Goal: Transaction & Acquisition: Purchase product/service

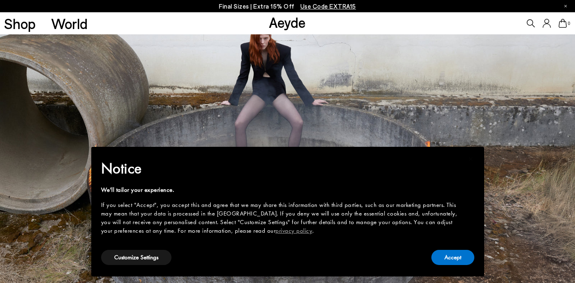
scroll to position [0, 0]
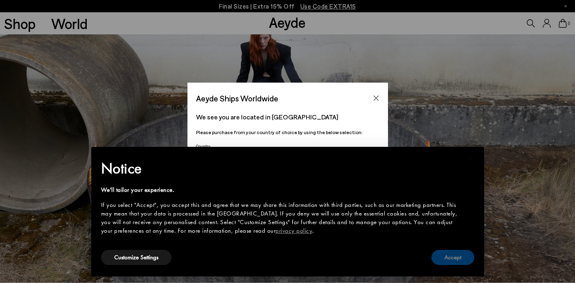
click at [455, 255] on button "Accept" at bounding box center [453, 257] width 43 height 15
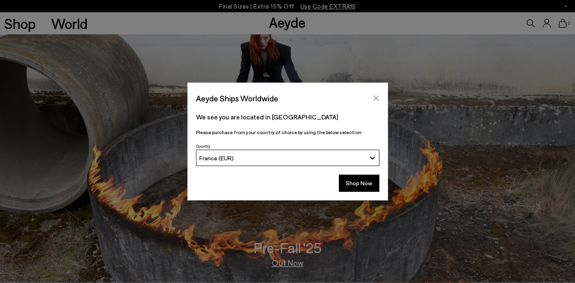
click at [378, 94] on button "Close" at bounding box center [376, 98] width 12 height 12
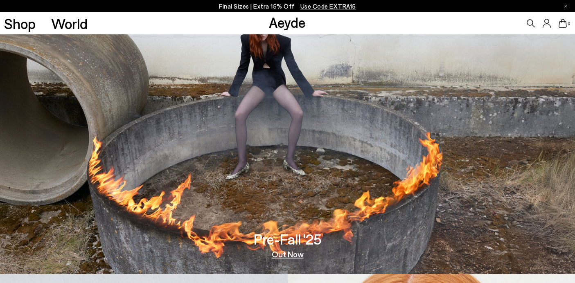
scroll to position [18, 0]
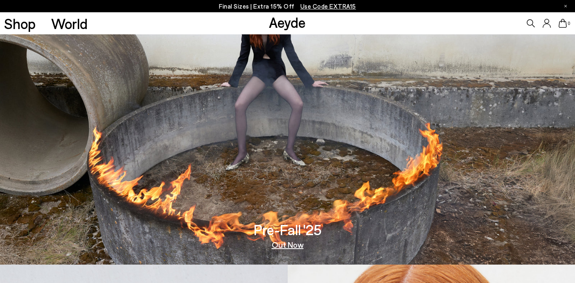
click at [266, 240] on div "Pre-Fall '25 Out Now" at bounding box center [288, 236] width 68 height 27
click at [284, 245] on link "Out Now" at bounding box center [288, 245] width 32 height 8
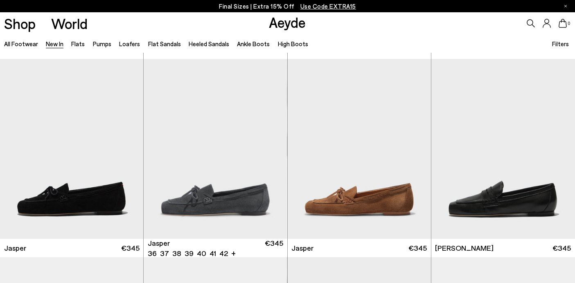
scroll to position [163, 0]
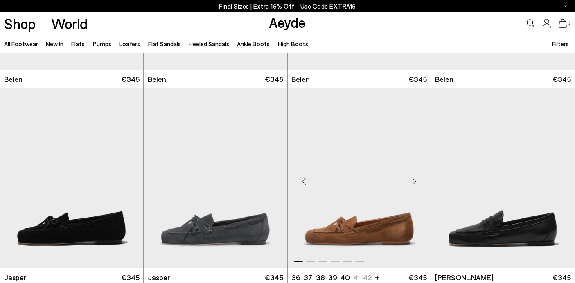
click at [415, 183] on div "Next slide" at bounding box center [415, 182] width 25 height 25
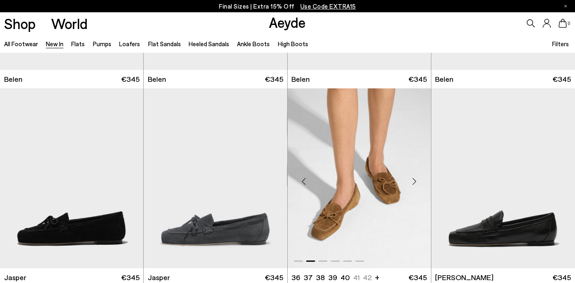
click at [415, 183] on div "Next slide" at bounding box center [415, 182] width 25 height 25
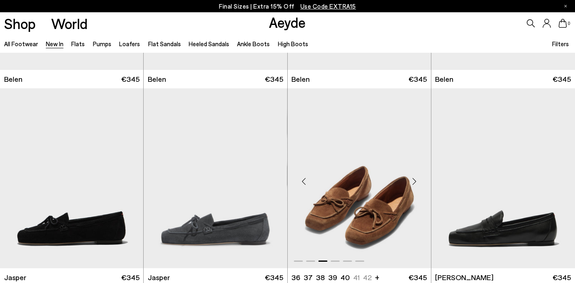
click at [415, 183] on div "Next slide" at bounding box center [415, 182] width 25 height 25
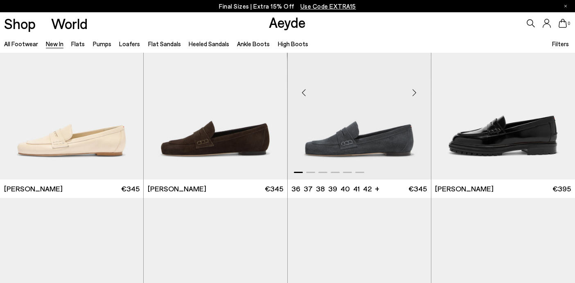
scroll to position [446, 0]
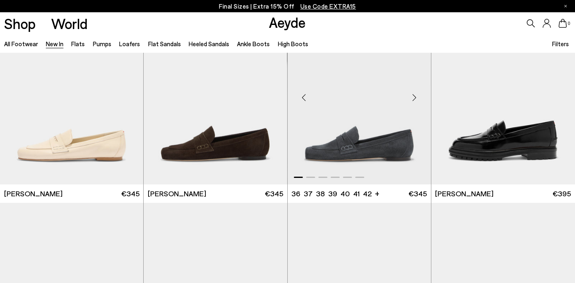
click at [416, 99] on div "Next slide" at bounding box center [415, 97] width 25 height 25
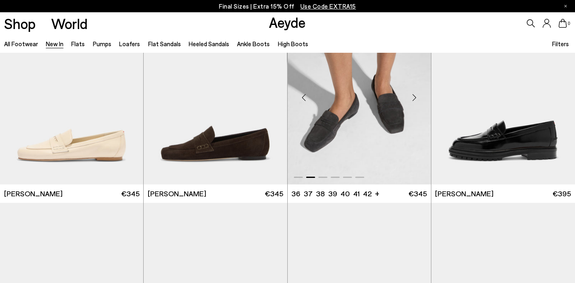
click at [416, 99] on div "Next slide" at bounding box center [415, 97] width 25 height 25
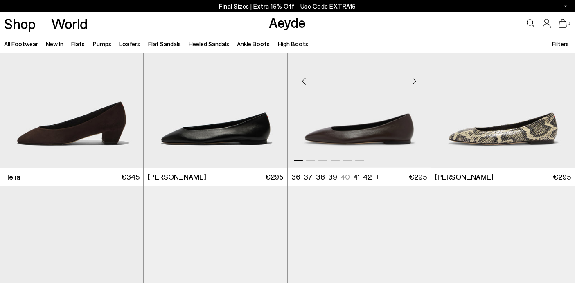
scroll to position [860, 0]
click at [418, 79] on div "Next slide" at bounding box center [415, 81] width 25 height 25
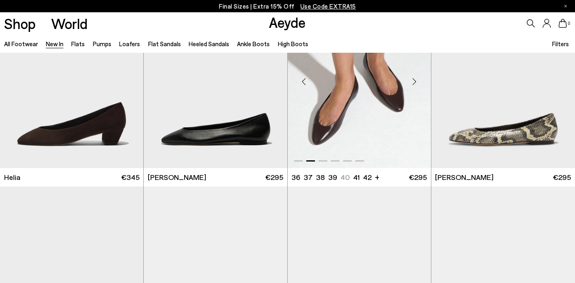
click at [418, 79] on div "Next slide" at bounding box center [415, 81] width 25 height 25
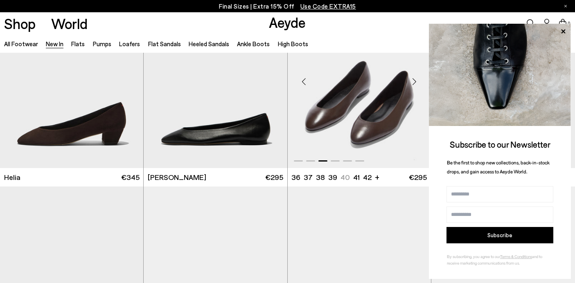
click at [418, 79] on div "Next slide" at bounding box center [415, 81] width 25 height 25
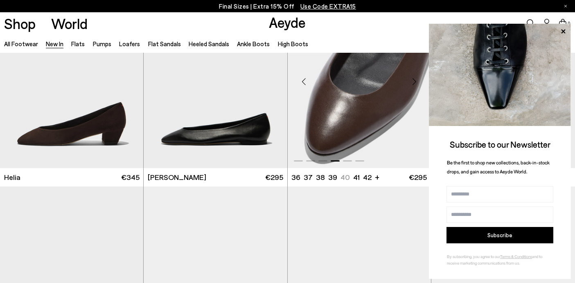
click at [418, 79] on div "Next slide" at bounding box center [415, 81] width 25 height 25
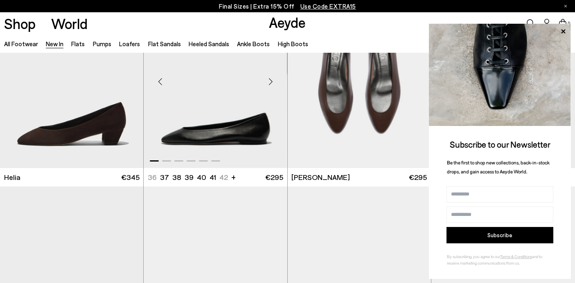
click at [272, 83] on div "Next slide" at bounding box center [271, 81] width 25 height 25
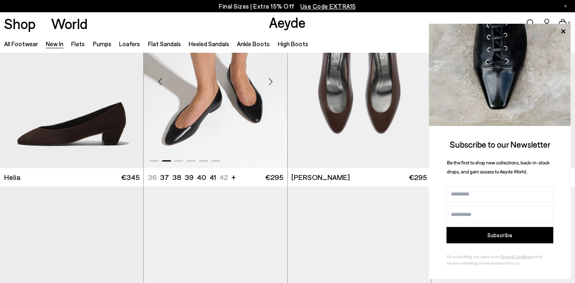
click at [272, 83] on div "Next slide" at bounding box center [271, 81] width 25 height 25
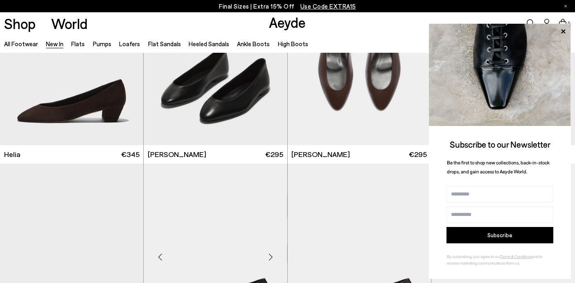
scroll to position [880, 0]
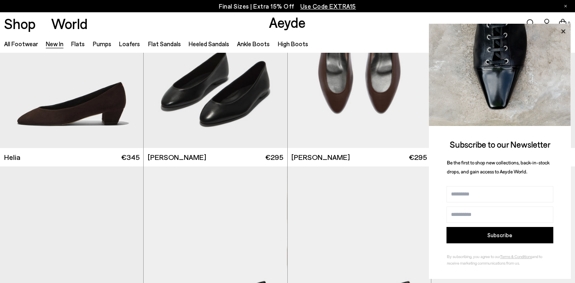
click at [564, 32] on icon at bounding box center [563, 31] width 4 height 4
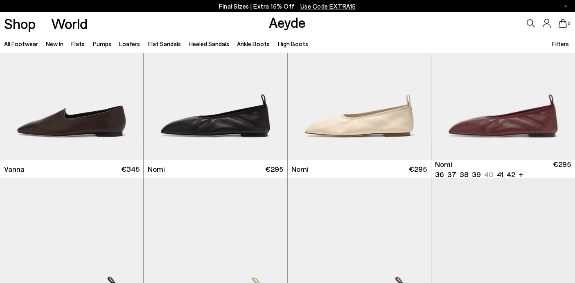
scroll to position [1264, 0]
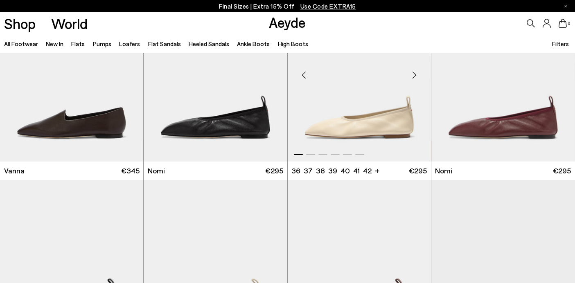
click at [414, 77] on div "Next slide" at bounding box center [415, 75] width 25 height 25
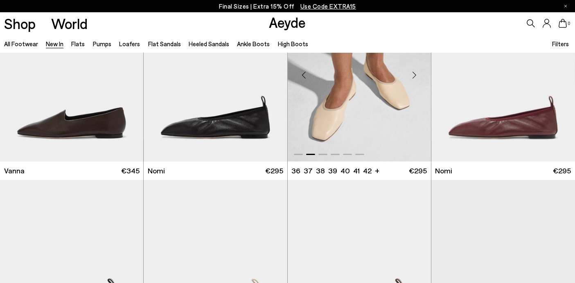
click at [414, 77] on div "Next slide" at bounding box center [415, 75] width 25 height 25
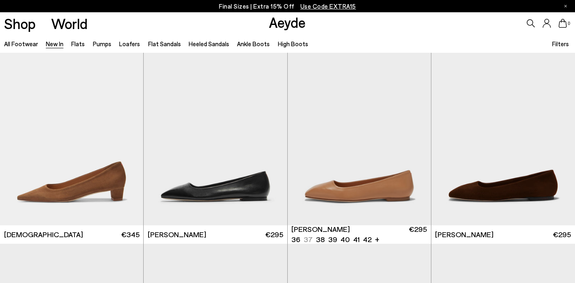
scroll to position [3402, 0]
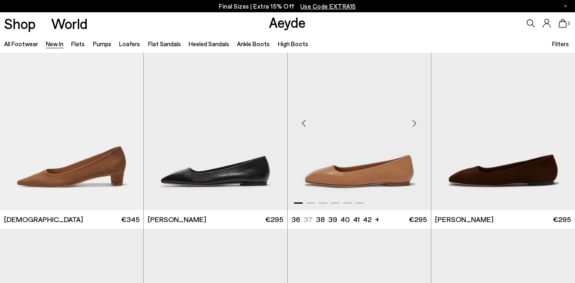
click at [418, 119] on div "Next slide" at bounding box center [415, 123] width 25 height 25
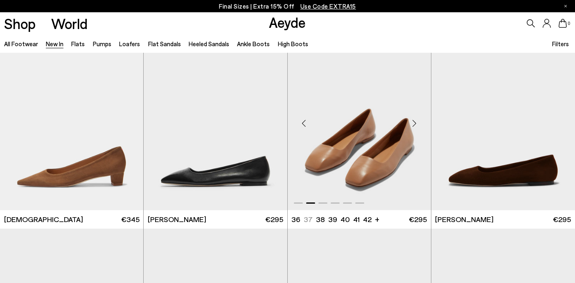
click at [418, 119] on div "Next slide" at bounding box center [415, 123] width 25 height 25
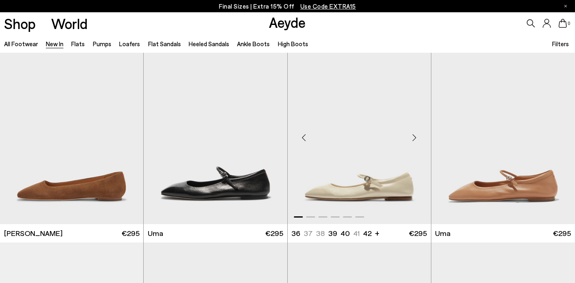
scroll to position [3588, 0]
click at [413, 138] on div "Next slide" at bounding box center [415, 137] width 25 height 25
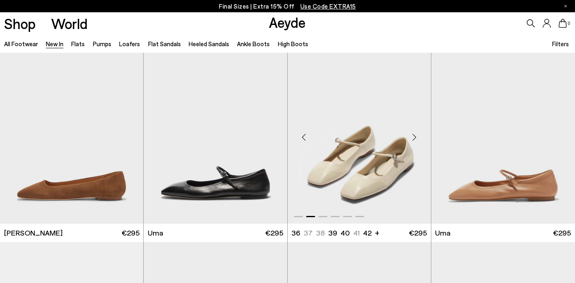
click at [413, 138] on div "Next slide" at bounding box center [415, 137] width 25 height 25
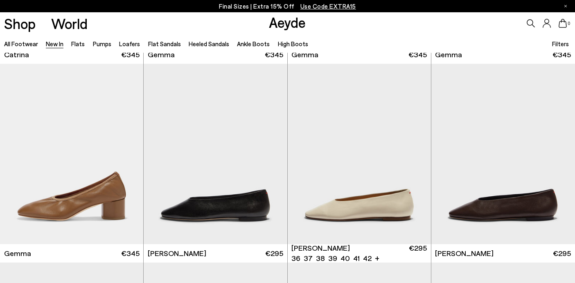
scroll to position [4168, 0]
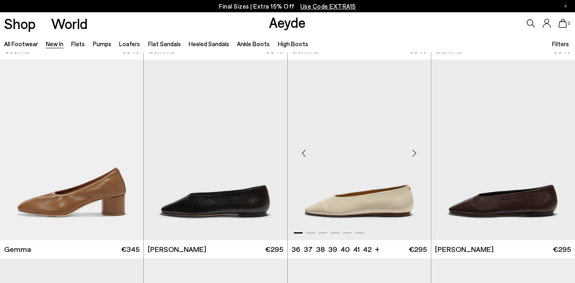
click at [414, 151] on div "Next slide" at bounding box center [415, 153] width 25 height 25
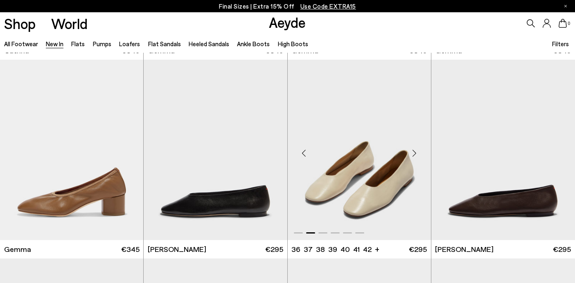
click at [414, 151] on div "Next slide" at bounding box center [415, 153] width 25 height 25
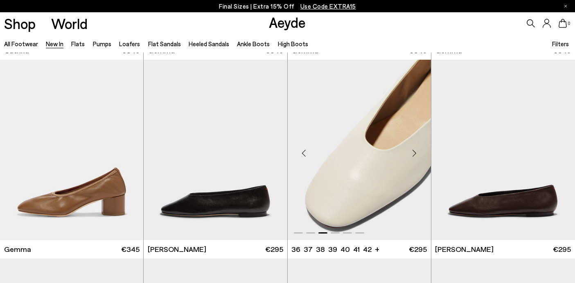
click at [414, 151] on div "Next slide" at bounding box center [415, 153] width 25 height 25
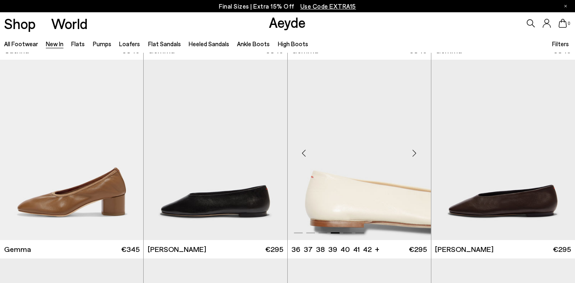
click at [414, 151] on div "Next slide" at bounding box center [415, 153] width 25 height 25
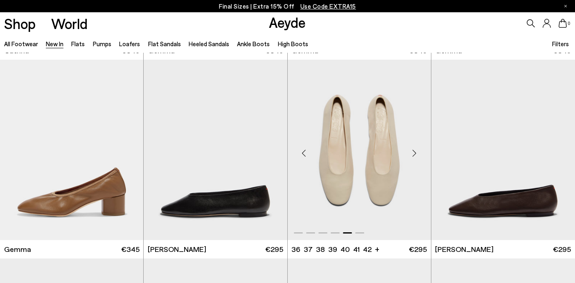
click at [414, 151] on div "Next slide" at bounding box center [415, 153] width 25 height 25
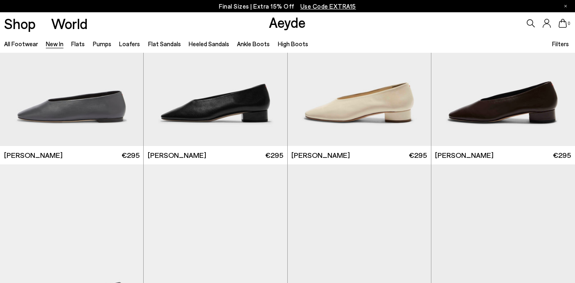
scroll to position [4427, 0]
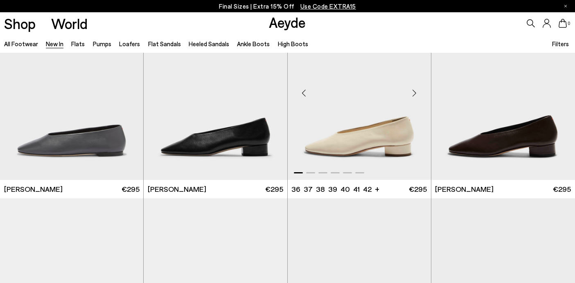
click at [415, 95] on div "Next slide" at bounding box center [415, 93] width 25 height 25
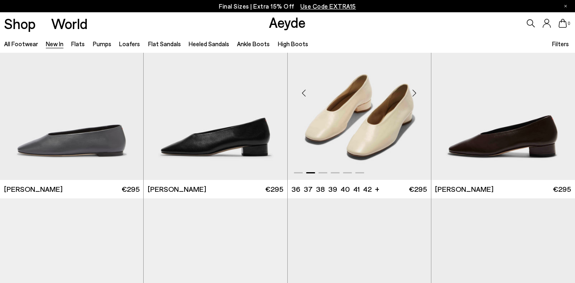
click at [415, 95] on div "Next slide" at bounding box center [415, 93] width 25 height 25
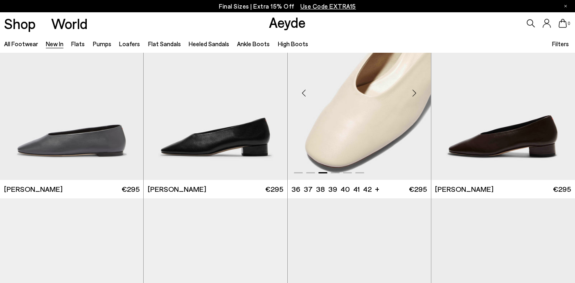
click at [415, 95] on div "Next slide" at bounding box center [415, 93] width 25 height 25
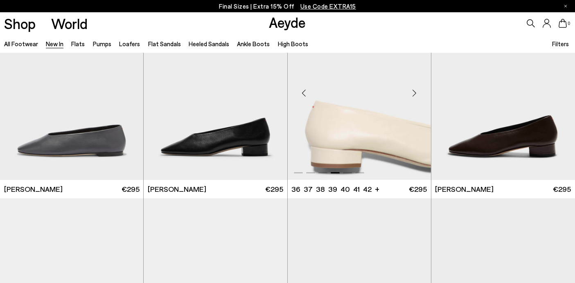
click at [415, 95] on div "Next slide" at bounding box center [415, 93] width 25 height 25
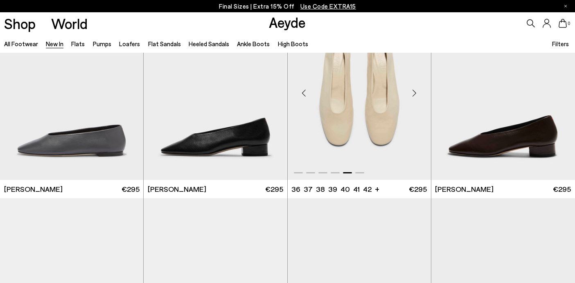
click at [415, 95] on div "Next slide" at bounding box center [415, 93] width 25 height 25
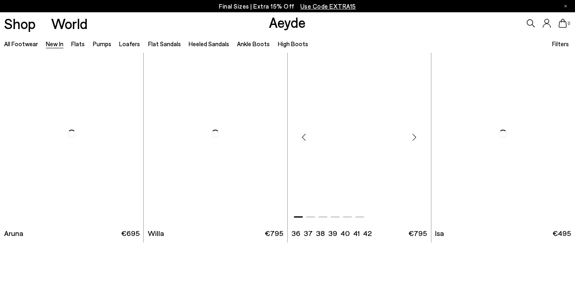
scroll to position [6570, 0]
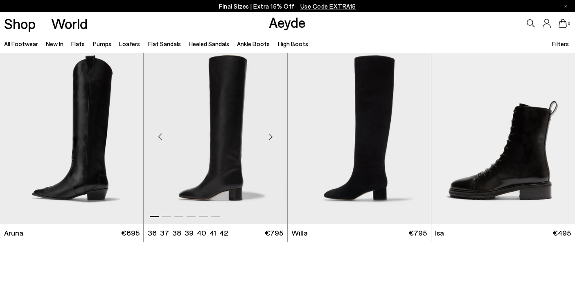
click at [272, 135] on div "Next slide" at bounding box center [271, 137] width 25 height 25
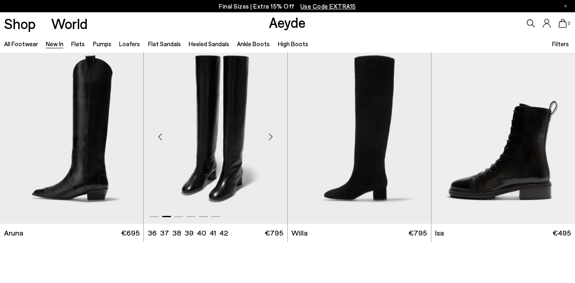
click at [272, 135] on div "Next slide" at bounding box center [271, 137] width 25 height 25
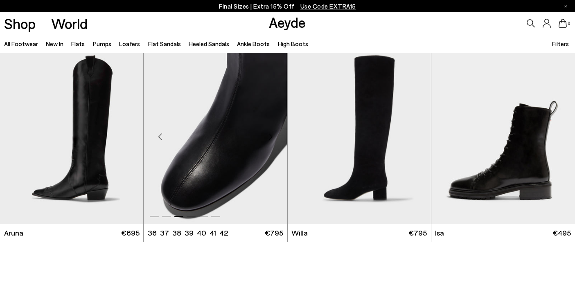
click at [272, 135] on div "Next slide" at bounding box center [271, 137] width 25 height 25
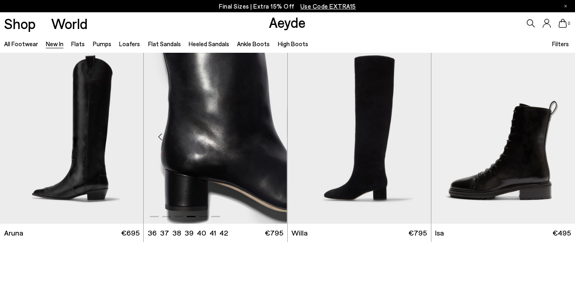
click at [272, 135] on div "Next slide" at bounding box center [271, 137] width 25 height 25
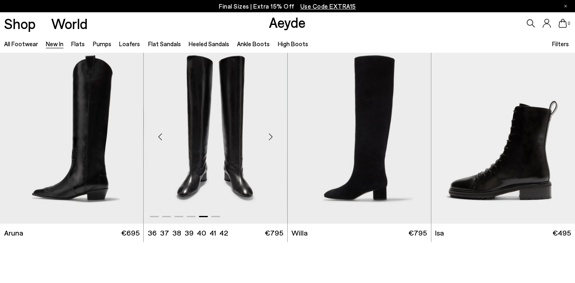
click at [272, 135] on div "Next slide" at bounding box center [271, 137] width 25 height 25
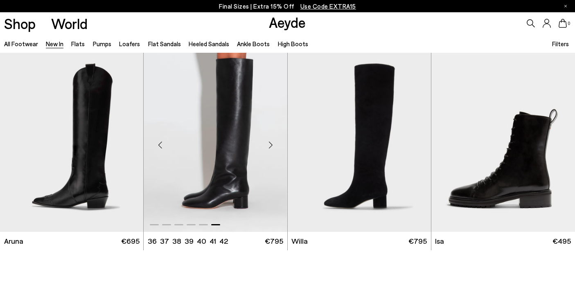
scroll to position [6567, 0]
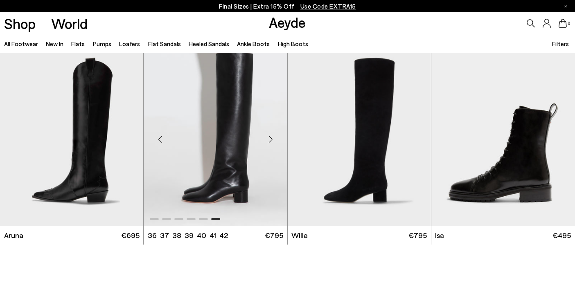
click at [265, 143] on div "Next slide" at bounding box center [271, 139] width 25 height 25
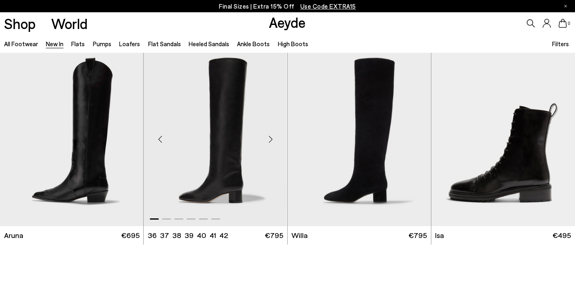
click at [265, 143] on div "Next slide" at bounding box center [271, 139] width 25 height 25
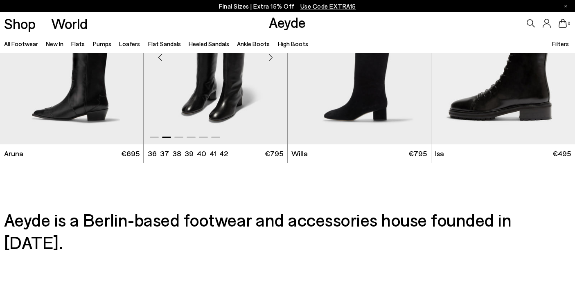
scroll to position [6651, 0]
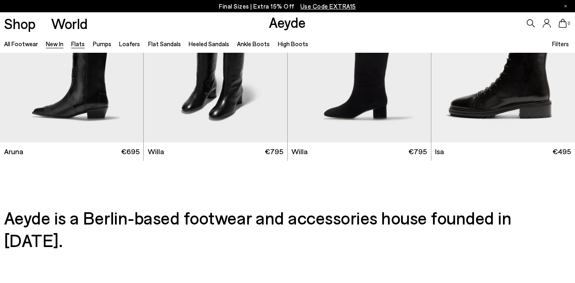
click at [78, 45] on link "Flats" at bounding box center [78, 43] width 14 height 7
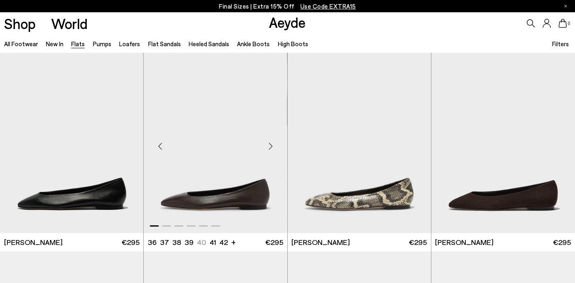
click at [269, 151] on div "Next slide" at bounding box center [271, 146] width 25 height 25
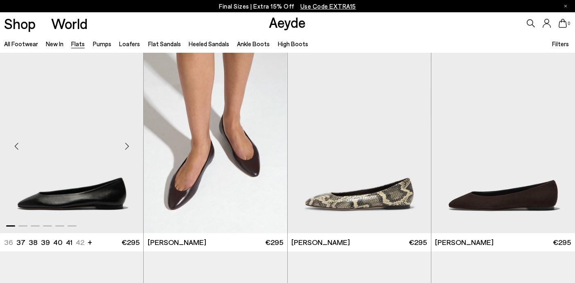
click at [118, 145] on div "Next slide" at bounding box center [127, 146] width 25 height 25
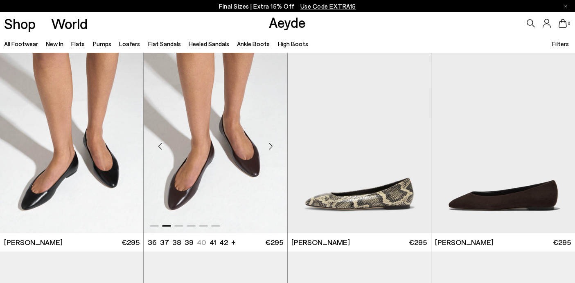
scroll to position [9, 0]
